Goal: Entertainment & Leisure: Consume media (video, audio)

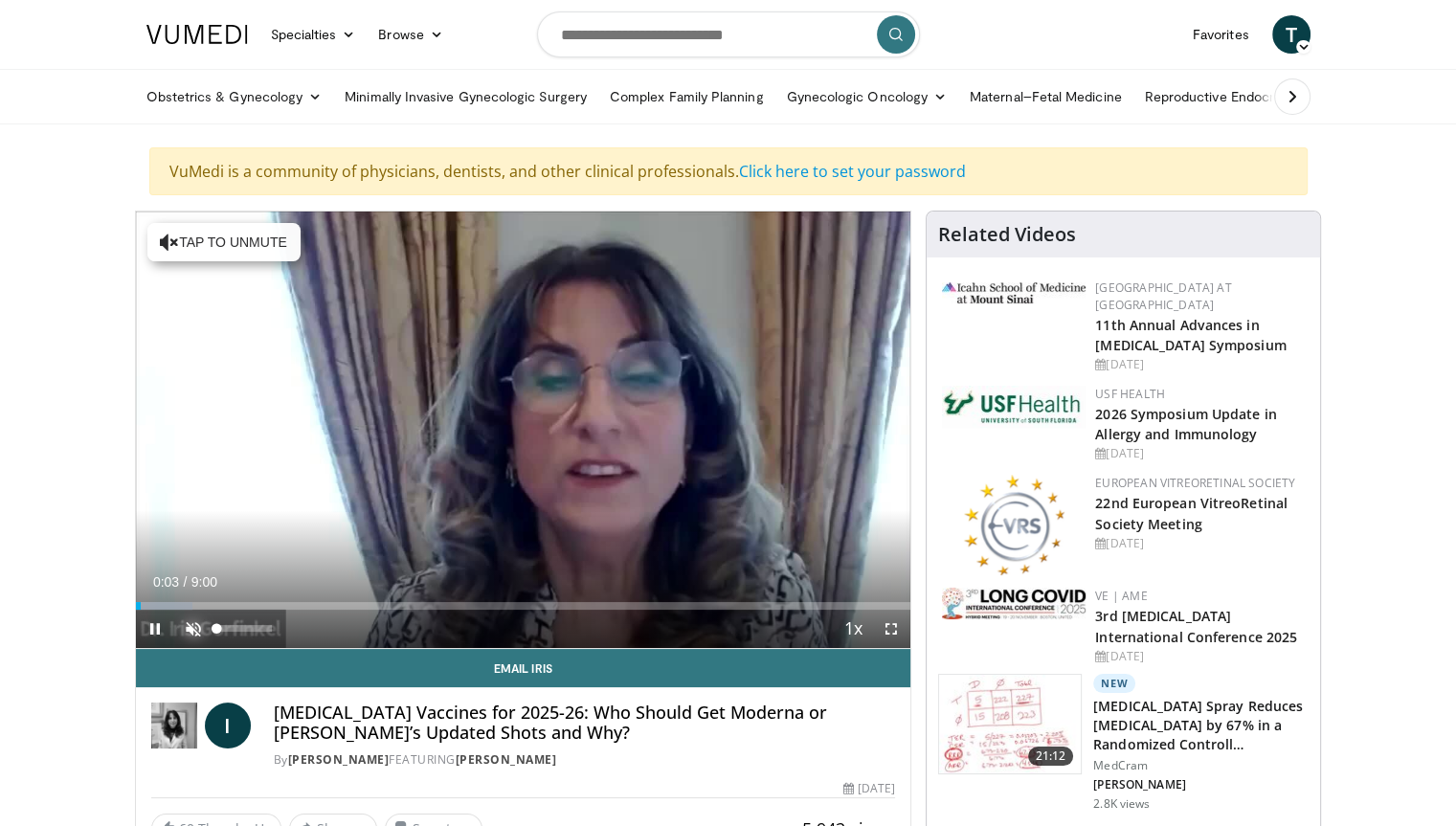
click at [192, 627] on span "Video Player" at bounding box center [193, 629] width 38 height 38
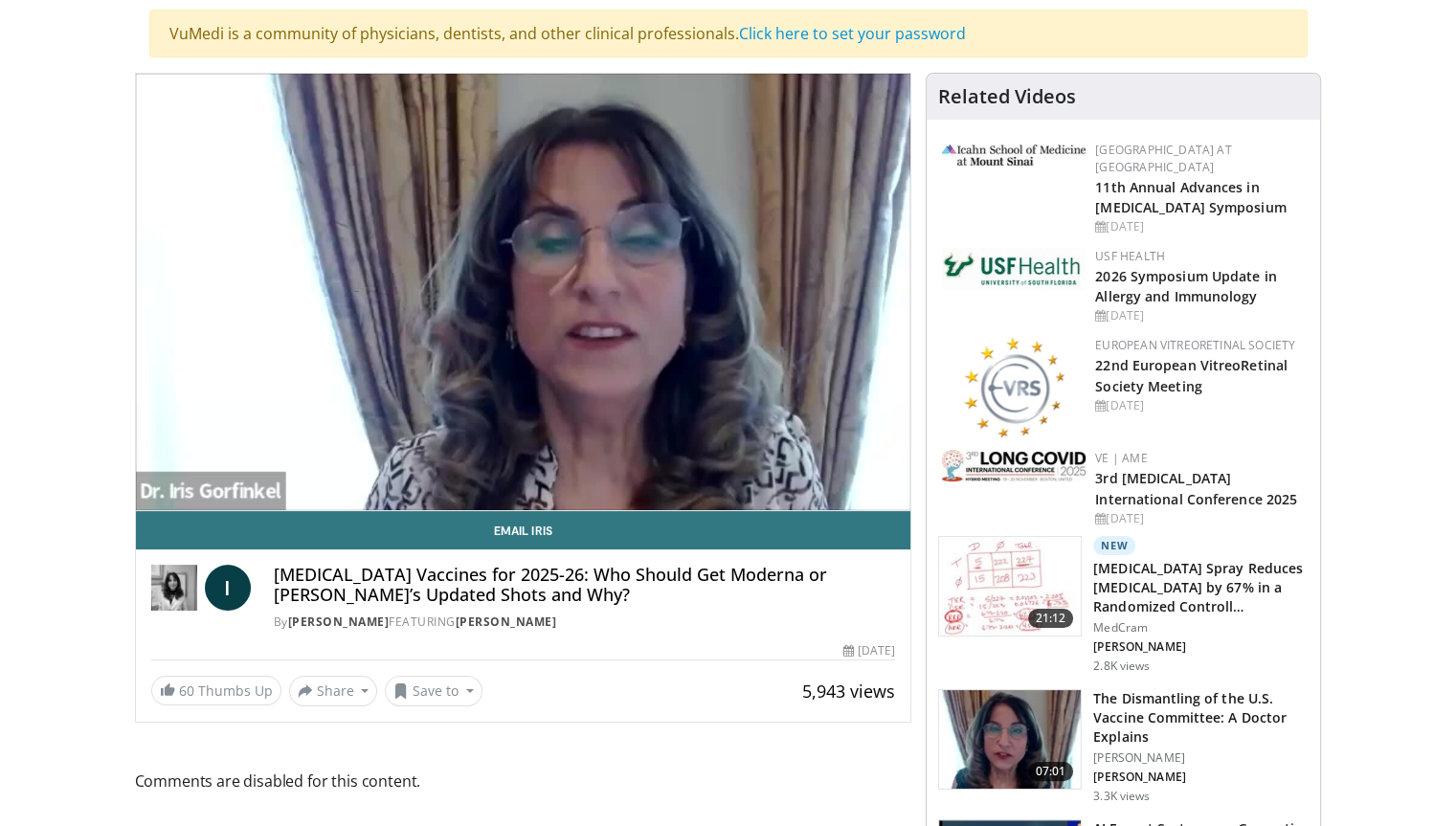
scroll to position [138, 0]
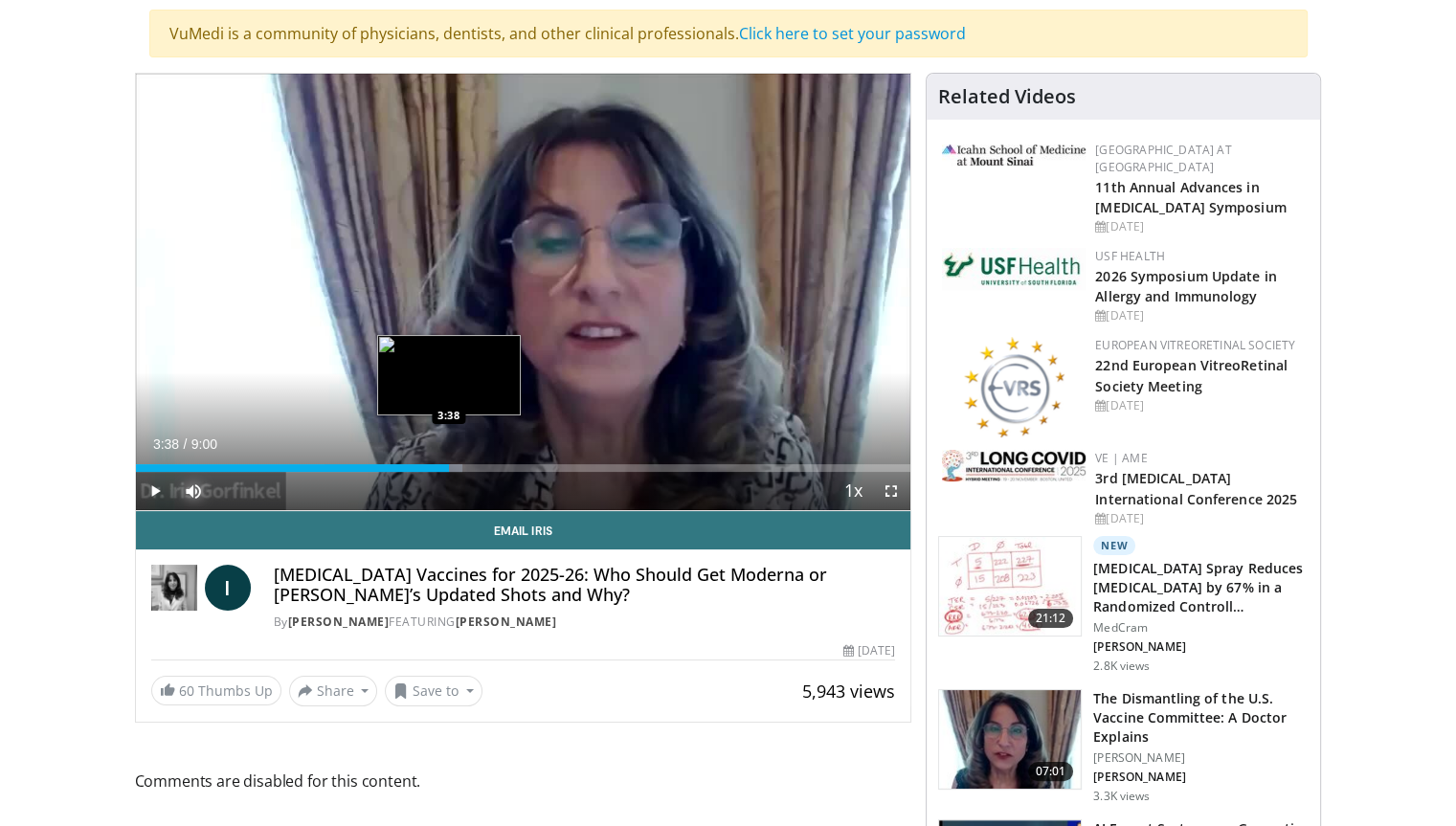
click at [448, 467] on div "Loaded : 42.18% 3:38 3:38" at bounding box center [523, 468] width 776 height 8
